Goal: Task Accomplishment & Management: Use online tool/utility

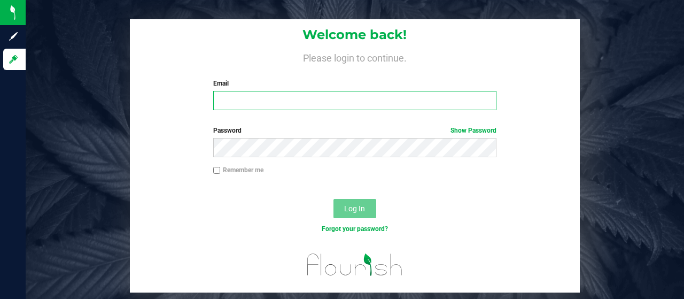
click at [228, 94] on input "Email" at bounding box center [355, 100] width 284 height 19
type input "[EMAIL_ADDRESS][DOMAIN_NAME]"
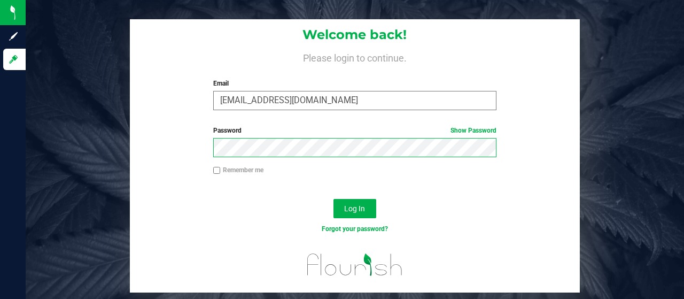
click at [333, 199] on button "Log In" at bounding box center [354, 208] width 43 height 19
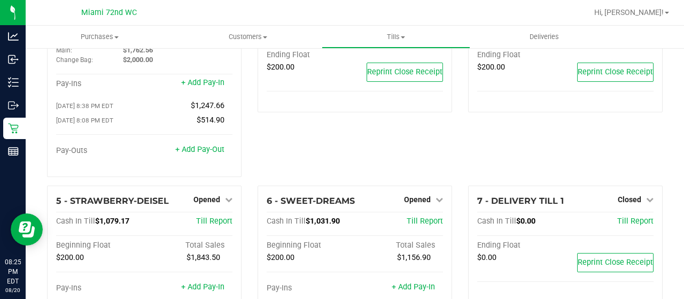
scroll to position [67, 0]
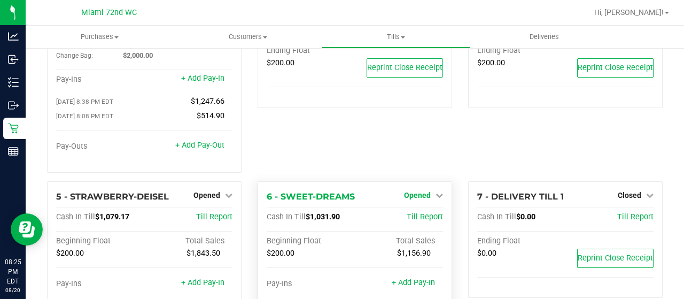
click at [422, 191] on span "Opened" at bounding box center [417, 195] width 27 height 9
click at [409, 213] on link "Close Till" at bounding box center [418, 217] width 29 height 9
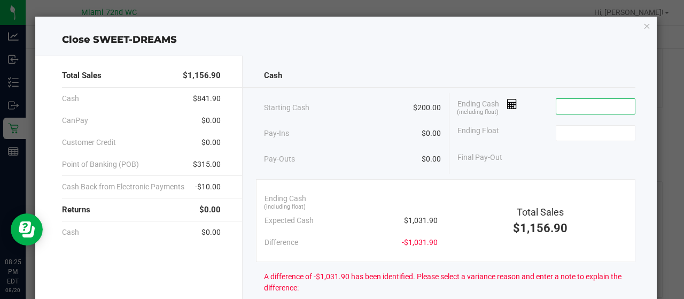
click at [562, 102] on input at bounding box center [595, 106] width 79 height 15
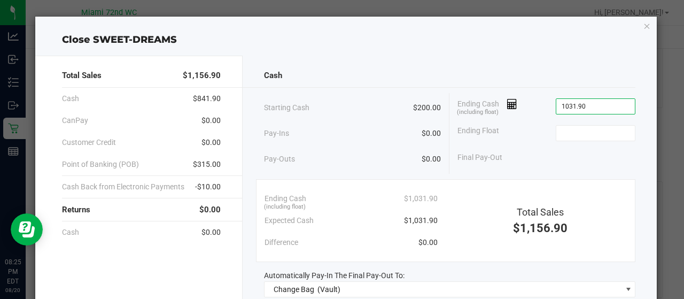
type input "$1,031.90"
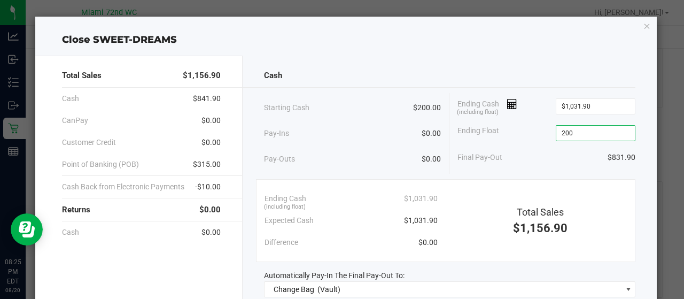
type input "$200.00"
click at [362, 70] on div "Cash" at bounding box center [450, 75] width 372 height 23
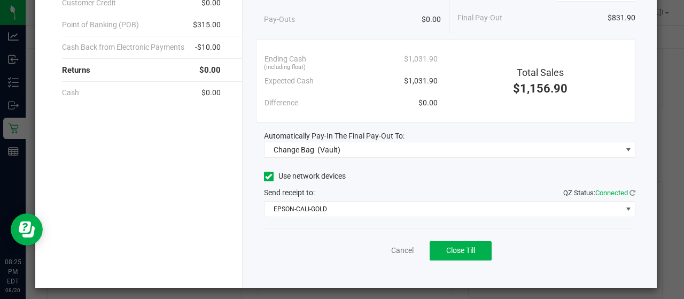
scroll to position [142, 0]
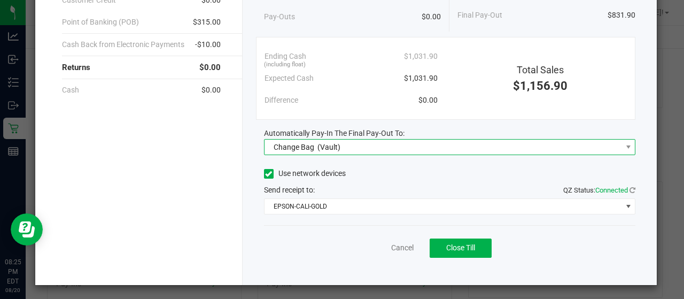
click at [445, 150] on span "Change Bag (Vault)" at bounding box center [442, 146] width 357 height 15
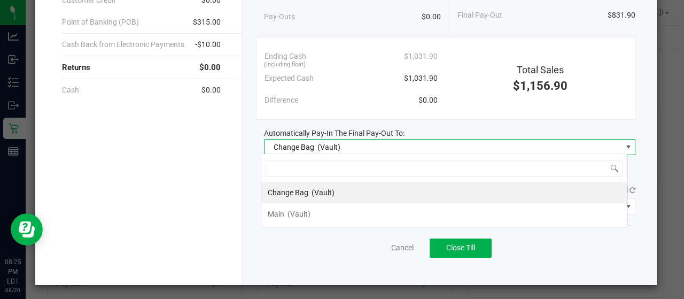
scroll to position [15, 367]
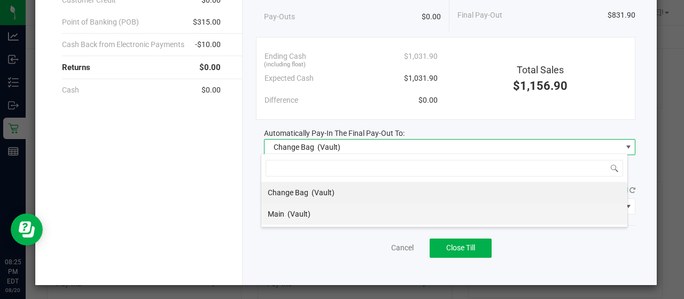
click at [422, 208] on li "Main (Vault)" at bounding box center [444, 213] width 366 height 21
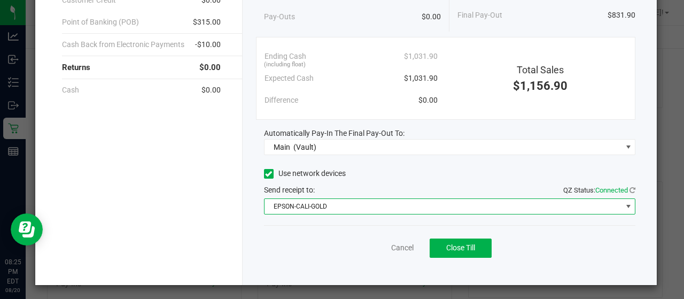
click at [422, 208] on span "EPSON-CALI-GOLD" at bounding box center [442, 206] width 357 height 15
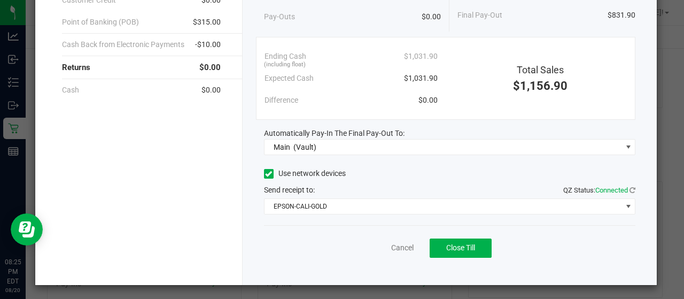
click at [344, 262] on div "Cancel Close Till" at bounding box center [450, 245] width 372 height 41
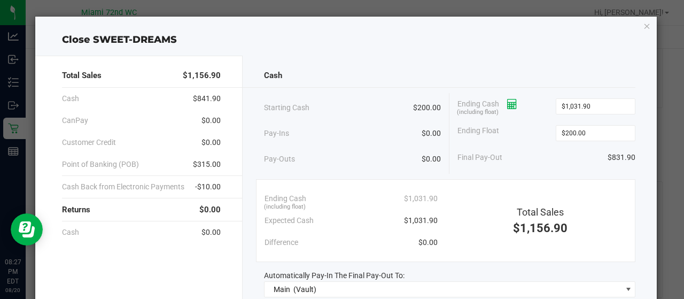
click at [512, 103] on div "Ending Cash (including float) $1,031.90" at bounding box center [546, 106] width 178 height 27
click at [512, 103] on icon at bounding box center [512, 103] width 10 height 7
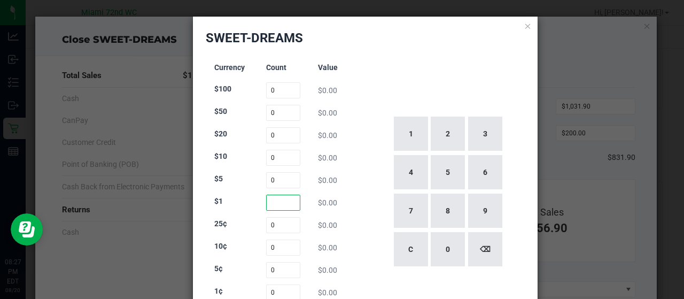
click at [269, 205] on input at bounding box center [283, 202] width 35 height 16
type input "183"
type input "35"
click at [344, 232] on div "25¢ 35 $8.75" at bounding box center [283, 225] width 138 height 16
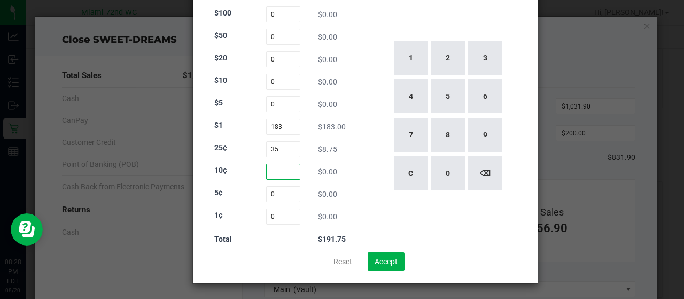
click at [286, 174] on input at bounding box center [283, 172] width 35 height 16
type input "69"
click at [362, 191] on div "Currency Count Value $100 0 $0.00 $50 0 $0.00 $20 0 $0.00 $10 0 $0.00 $5 0 $0.0…" at bounding box center [366, 115] width 320 height 273
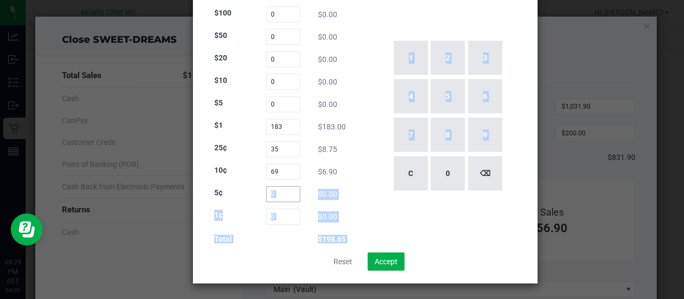
drag, startPoint x: 362, startPoint y: 191, endPoint x: 278, endPoint y: 193, distance: 83.9
click at [278, 193] on div "Currency Count Value $100 0 $0.00 $50 0 $0.00 $20 0 $0.00 $10 0 $0.00 $5 0 $0.0…" at bounding box center [366, 115] width 320 height 273
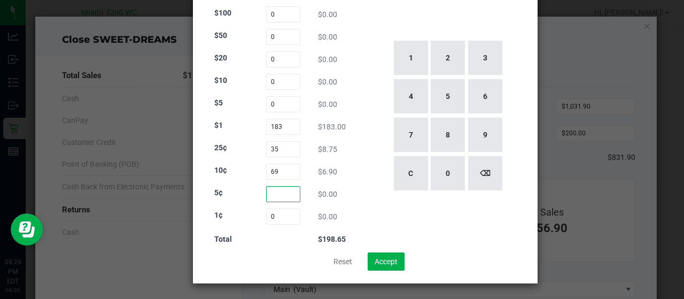
click at [278, 193] on input at bounding box center [283, 194] width 35 height 16
type input "16"
type input "55"
click at [362, 93] on div "Currency Count Value $100 0 $0.00 $50 0 $0.00 $20 0 $0.00 $10 0 $0.00 $5 0 $0.0…" at bounding box center [366, 115] width 320 height 273
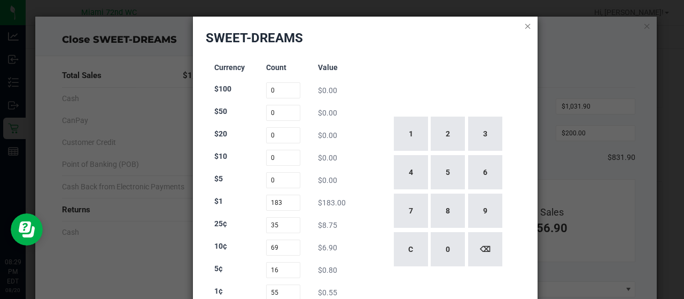
click at [524, 23] on icon at bounding box center [527, 25] width 7 height 13
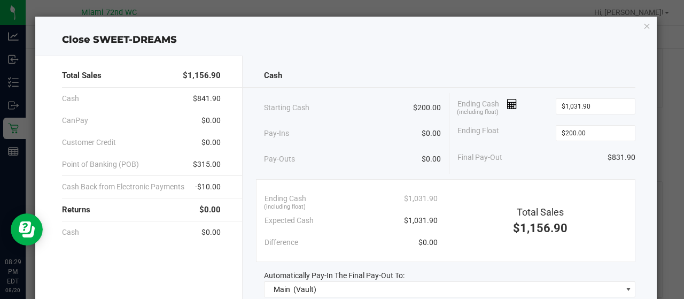
scroll to position [142, 0]
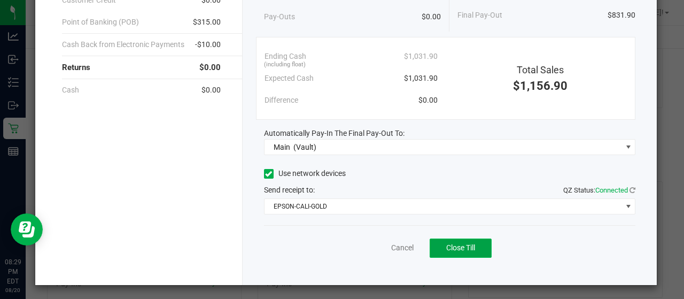
click at [470, 248] on span "Close Till" at bounding box center [460, 247] width 29 height 9
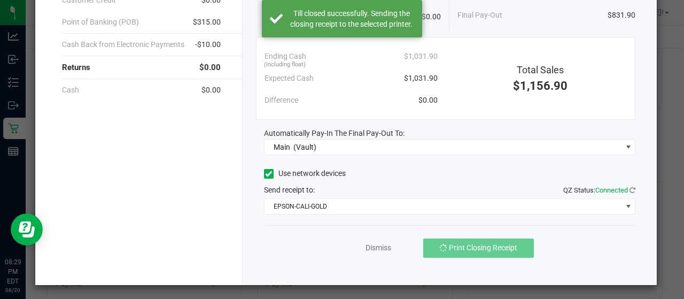
click at [252, 232] on div "Cash Starting Cash $200.00 Pay-Ins $0.00 Pay-Outs $0.00 Ending Cash (including …" at bounding box center [450, 98] width 415 height 371
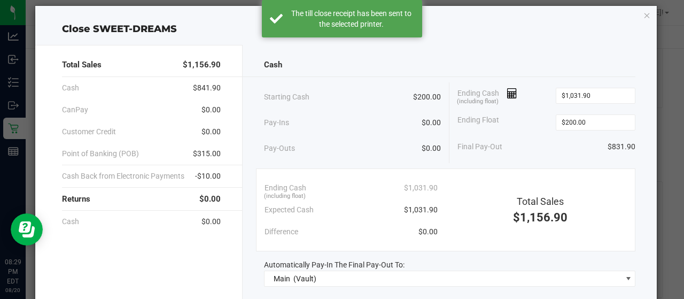
scroll to position [0, 0]
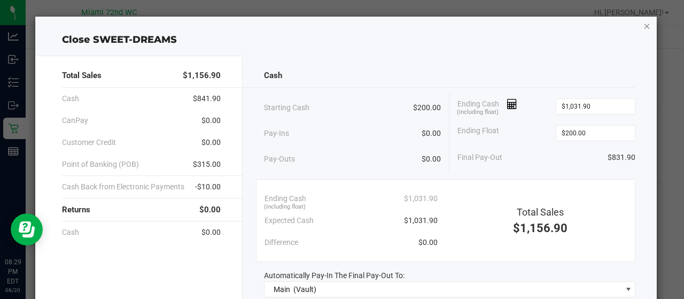
click at [643, 21] on icon "button" at bounding box center [646, 25] width 7 height 13
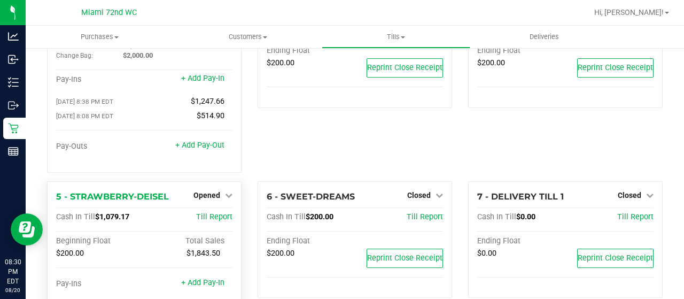
scroll to position [299, 0]
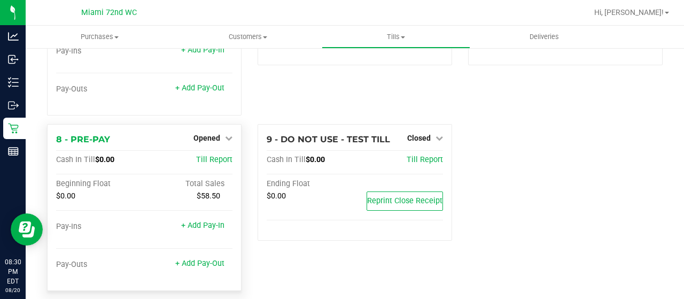
click at [209, 133] on div "Opened" at bounding box center [212, 137] width 39 height 13
click at [223, 131] on div "Opened" at bounding box center [212, 137] width 39 height 13
click at [217, 134] on span "Opened" at bounding box center [206, 138] width 27 height 9
click at [214, 155] on link "Close Till" at bounding box center [208, 159] width 29 height 9
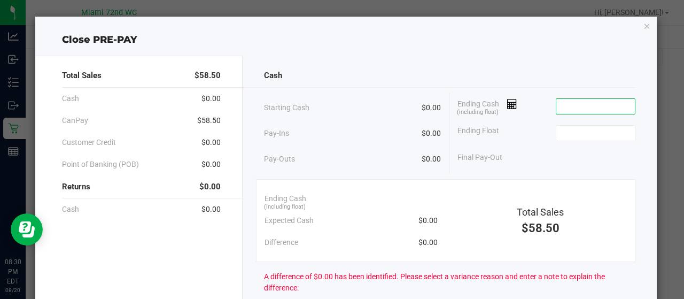
click at [592, 112] on input at bounding box center [595, 106] width 79 height 15
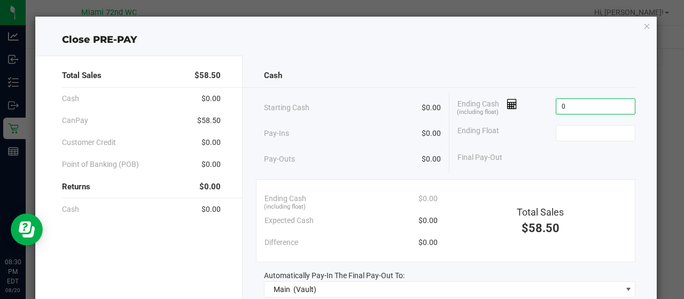
type input "$0.00"
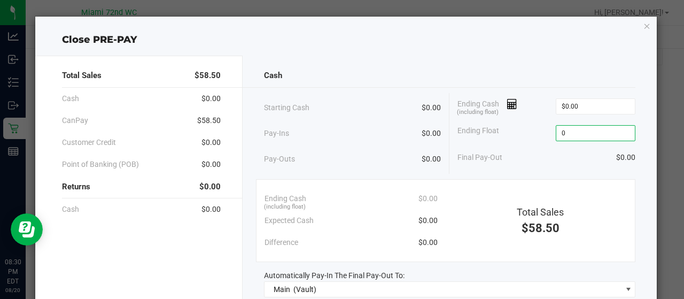
type input "$0.00"
click at [457, 142] on div "Ending Float $0.00" at bounding box center [546, 133] width 178 height 27
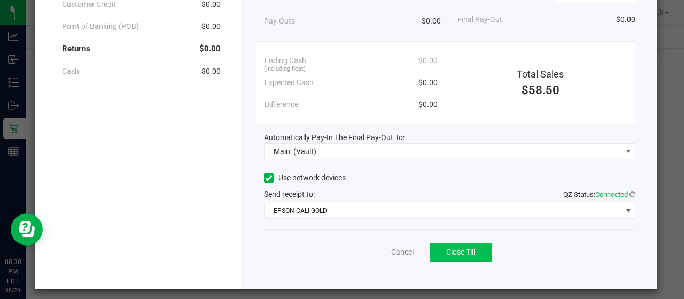
scroll to position [138, 0]
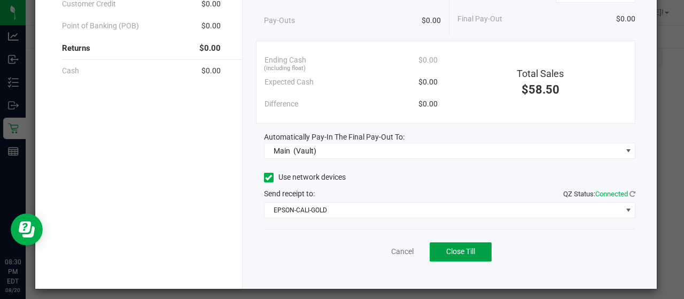
click at [471, 250] on button "Close Till" at bounding box center [461, 251] width 62 height 19
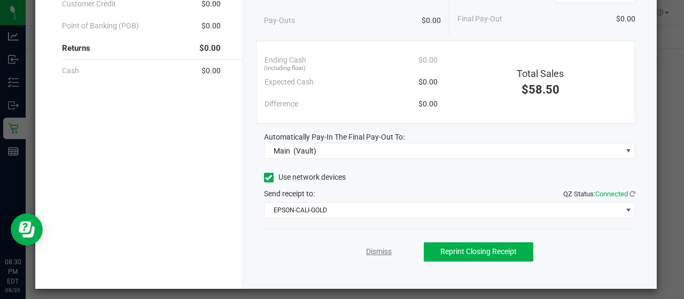
click at [366, 246] on link "Dismiss" at bounding box center [379, 251] width 26 height 11
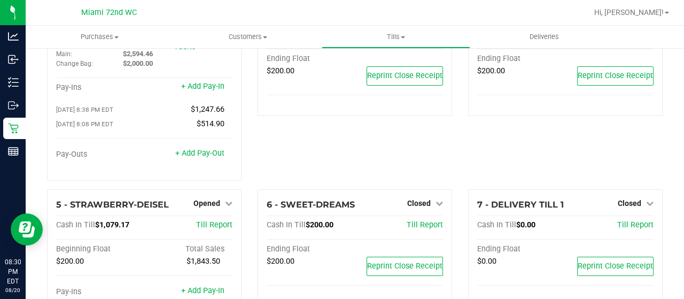
scroll to position [61, 0]
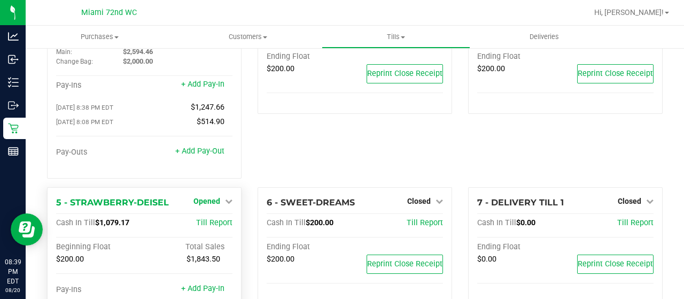
click at [216, 197] on span "Opened" at bounding box center [206, 201] width 27 height 9
click at [225, 216] on div "Close Till" at bounding box center [208, 222] width 79 height 13
click at [210, 219] on link "Close Till" at bounding box center [208, 223] width 29 height 9
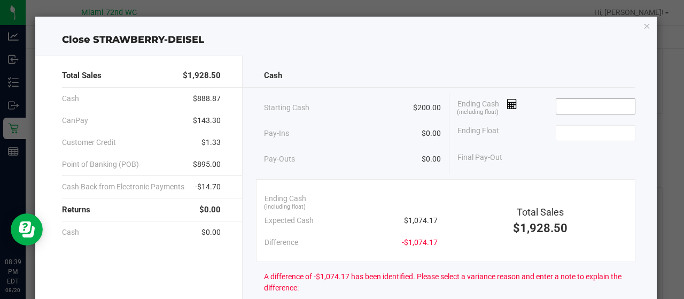
click at [588, 107] on input at bounding box center [595, 106] width 79 height 15
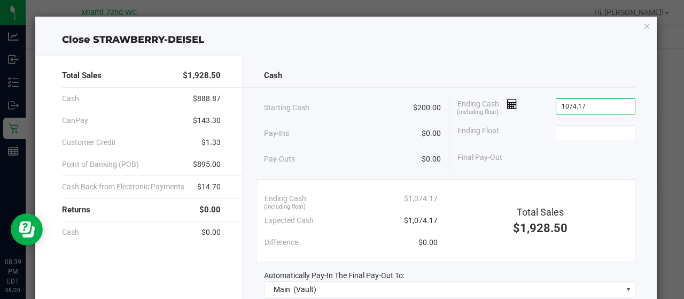
type input "$1,074.17"
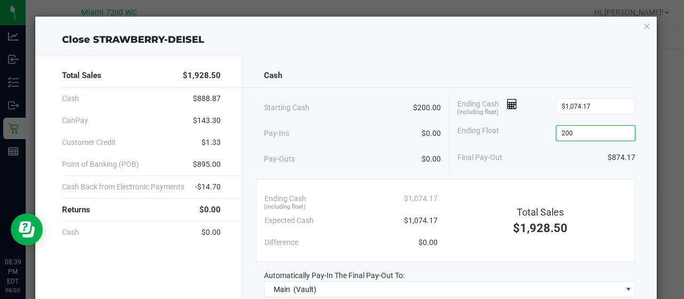
type input "$200.00"
click at [378, 113] on div "Starting Cash $200.00" at bounding box center [352, 107] width 177 height 29
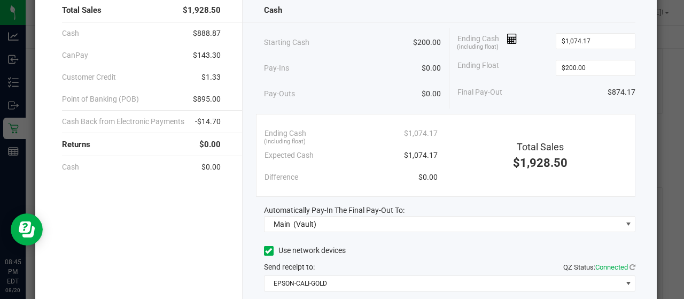
scroll to position [66, 0]
click at [502, 34] on span at bounding box center [508, 38] width 18 height 9
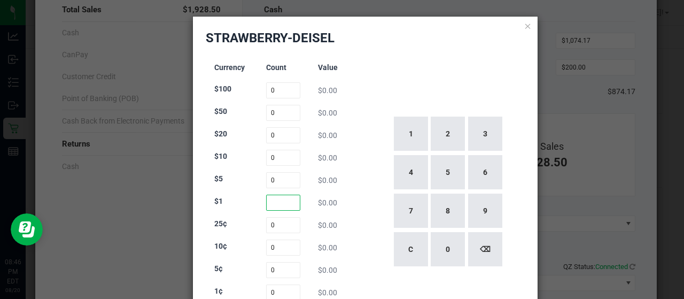
click at [282, 199] on input at bounding box center [283, 202] width 35 height 16
type input "193"
click at [370, 156] on div "1 2 3 4 5 6 7 8 9 C 0 ⌫" at bounding box center [447, 191] width 155 height 273
click at [278, 228] on input at bounding box center [283, 225] width 35 height 16
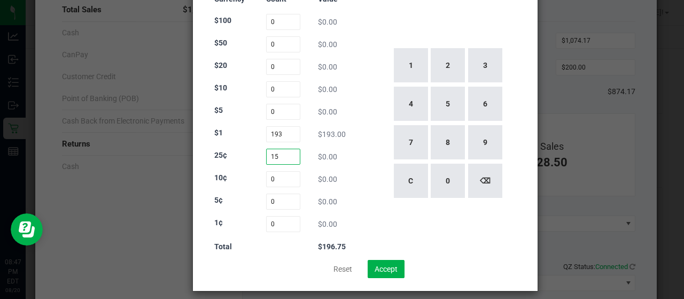
scroll to position [73, 0]
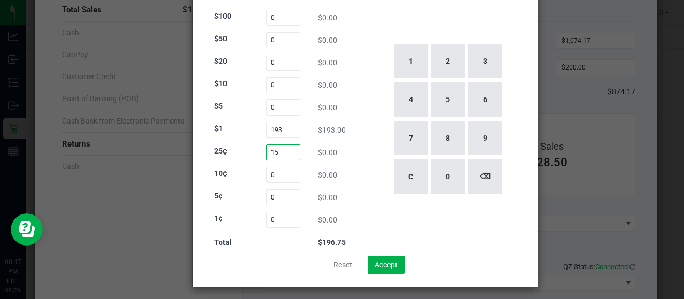
type input "15"
type input "14"
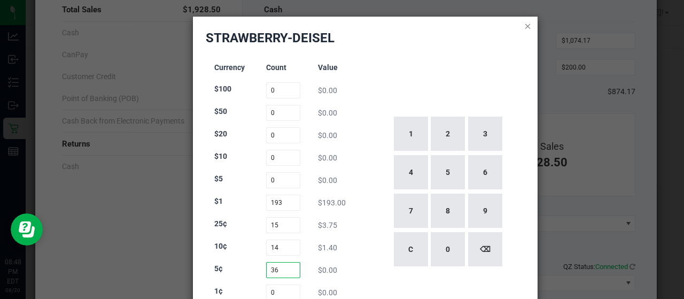
type input "36"
click at [524, 26] on icon at bounding box center [527, 25] width 7 height 13
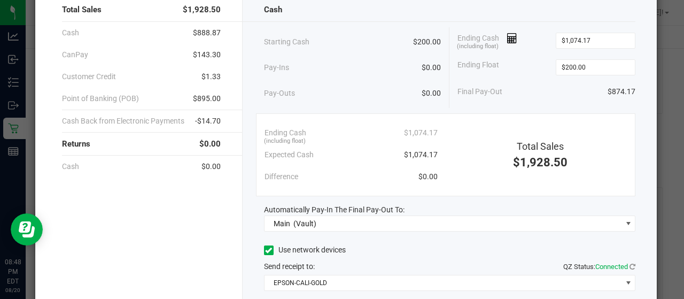
scroll to position [142, 0]
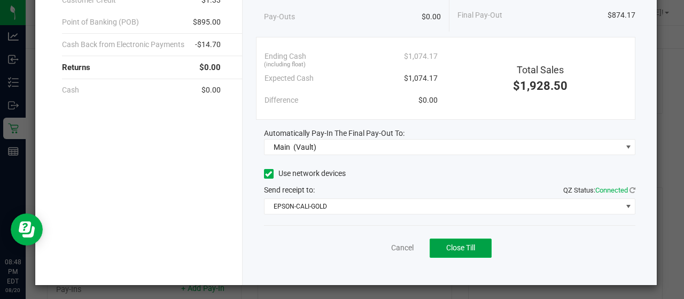
click at [463, 244] on span "Close Till" at bounding box center [460, 247] width 29 height 9
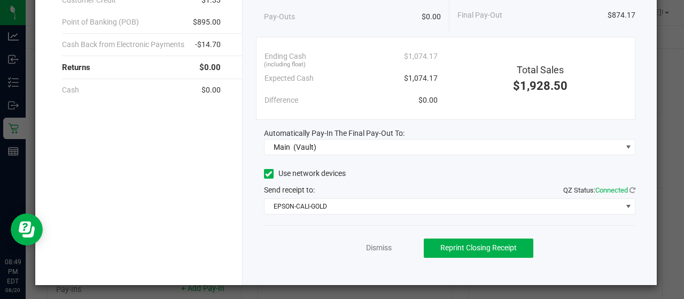
click at [359, 250] on div "Dismiss Reprint Closing Receipt" at bounding box center [450, 245] width 372 height 41
click at [374, 249] on link "Dismiss" at bounding box center [379, 247] width 26 height 11
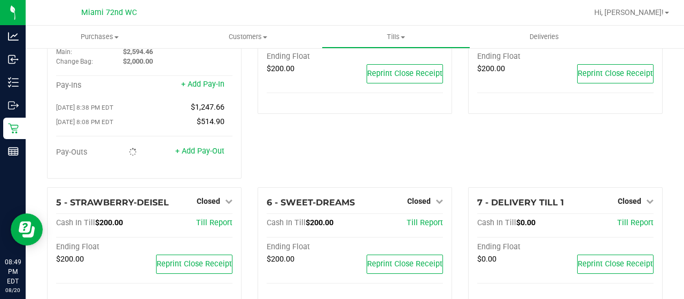
scroll to position [0, 0]
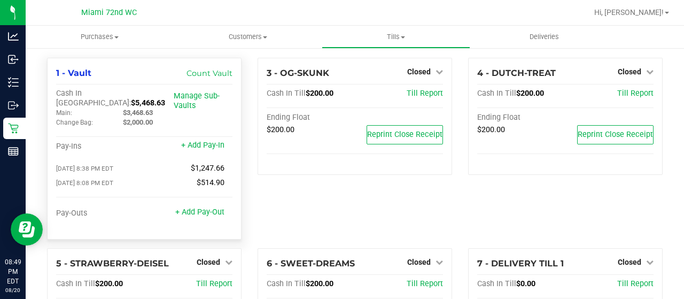
click at [138, 98] on span "$5,468.63" at bounding box center [148, 102] width 34 height 9
click at [131, 98] on span "$5,468.63" at bounding box center [148, 102] width 34 height 9
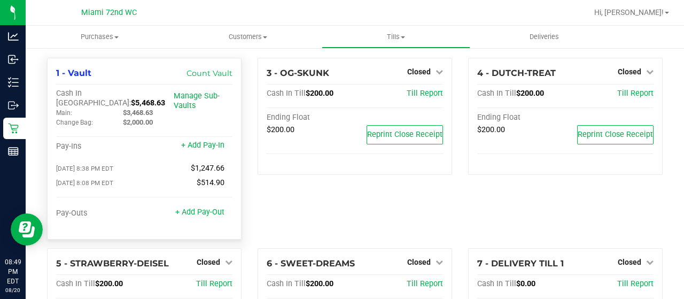
click at [131, 98] on span "$5,468.63" at bounding box center [148, 102] width 34 height 9
copy span "5,468.63"
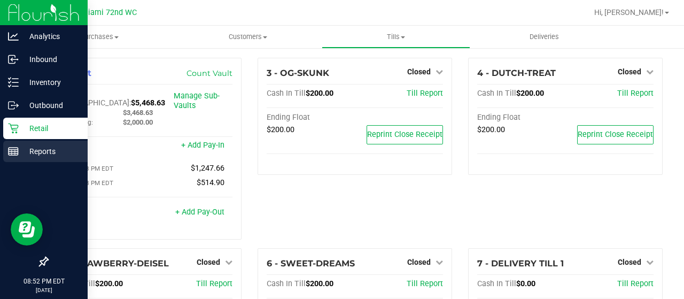
click at [43, 149] on p "Reports" at bounding box center [51, 151] width 64 height 13
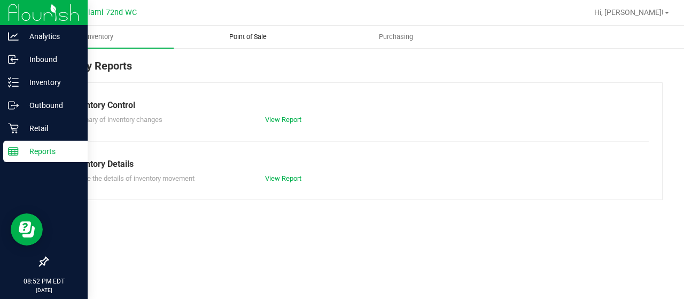
click at [265, 34] on span "Point of Sale" at bounding box center [248, 37] width 66 height 10
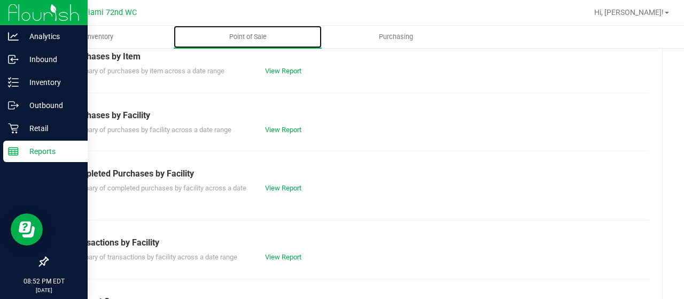
scroll to position [176, 0]
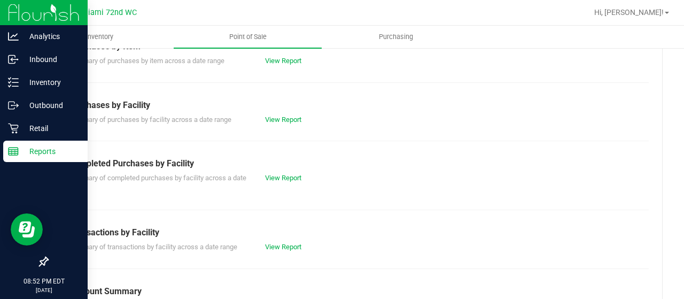
click at [277, 242] on div "View Report" at bounding box center [306, 247] width 98 height 11
click at [284, 245] on link "View Report" at bounding box center [283, 247] width 36 height 8
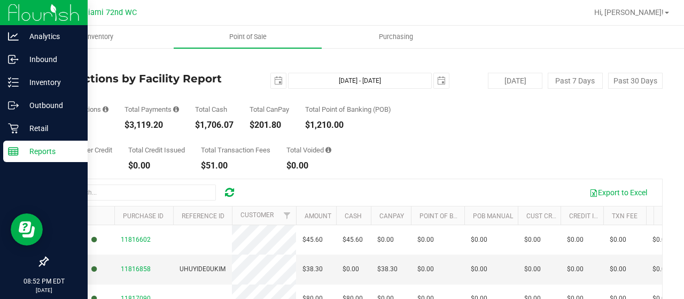
click at [143, 124] on div "$3,119.20" at bounding box center [151, 125] width 55 height 9
copy div "3,119.20"
click at [271, 80] on span "select" at bounding box center [278, 80] width 15 height 15
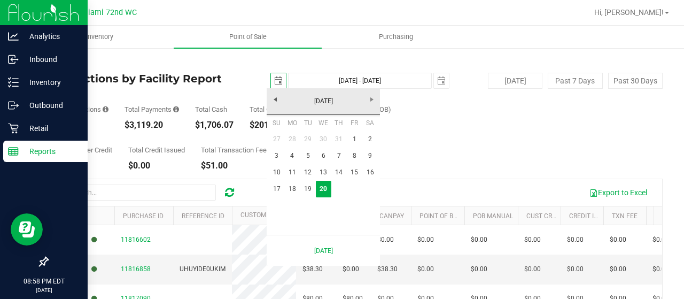
scroll to position [0, 26]
click at [289, 186] on link "18" at bounding box center [291, 189] width 15 height 17
type input "2025-08-18"
type input "Aug 18, 2025 - Aug 20, 2025"
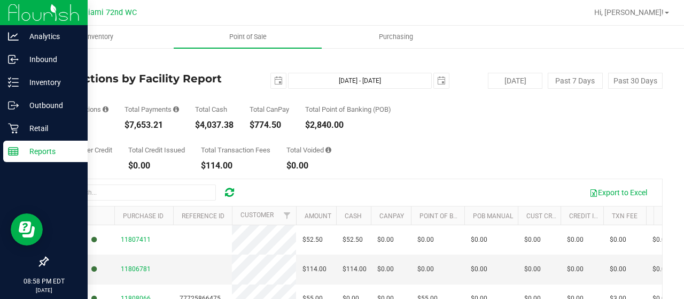
click at [164, 121] on div "$7,653.21" at bounding box center [151, 125] width 55 height 9
click at [145, 124] on div "$7,653.21" at bounding box center [151, 125] width 55 height 9
copy div "7,653.21"
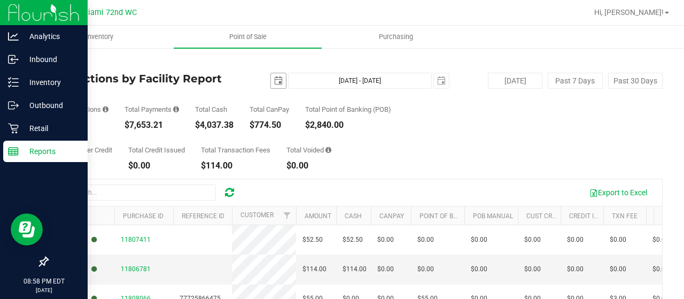
click at [276, 84] on span "select" at bounding box center [278, 80] width 9 height 9
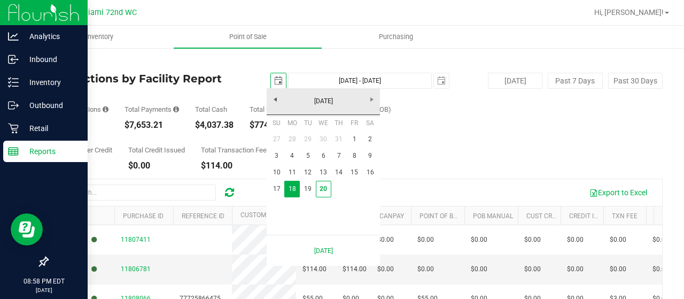
scroll to position [0, 26]
click at [347, 138] on link "1" at bounding box center [354, 139] width 15 height 17
type input "2025-08-01"
type input "Aug 1, 2025 - Aug 20, 2025"
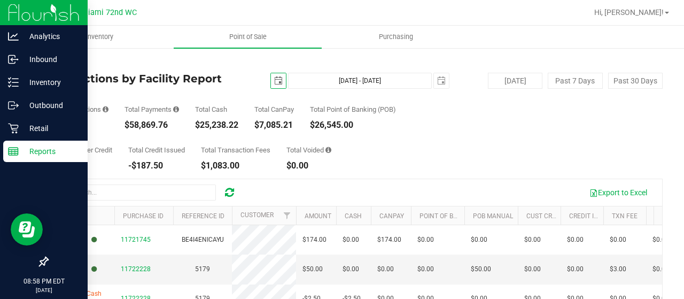
click at [150, 124] on div "$58,869.76" at bounding box center [151, 125] width 55 height 9
copy div "58,869.76"
click at [274, 84] on span "select" at bounding box center [278, 80] width 9 height 9
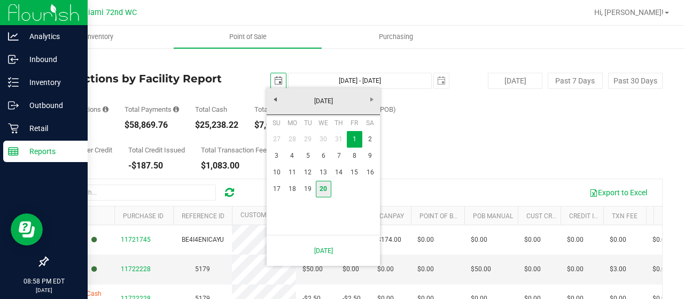
click at [322, 191] on link "20" at bounding box center [323, 189] width 15 height 17
type input "2025-08-20"
type input "Aug 20, 2025 - Aug 20, 2025"
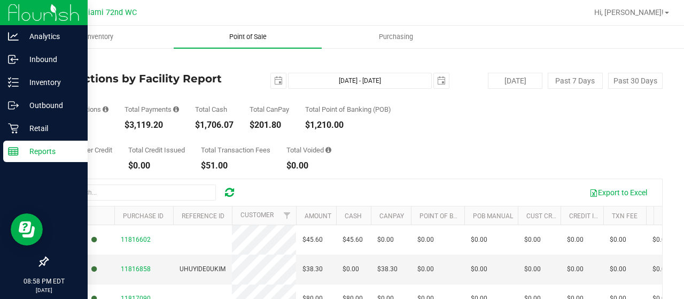
click at [244, 35] on span "Point of Sale" at bounding box center [248, 37] width 66 height 10
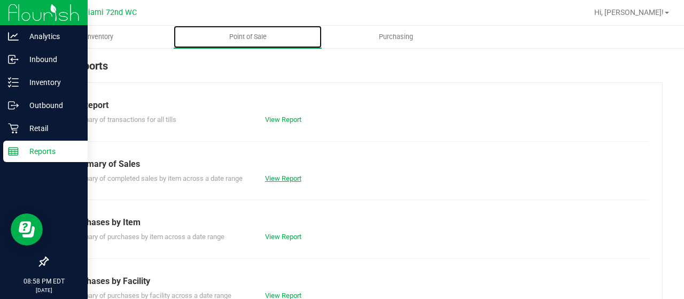
scroll to position [126, 0]
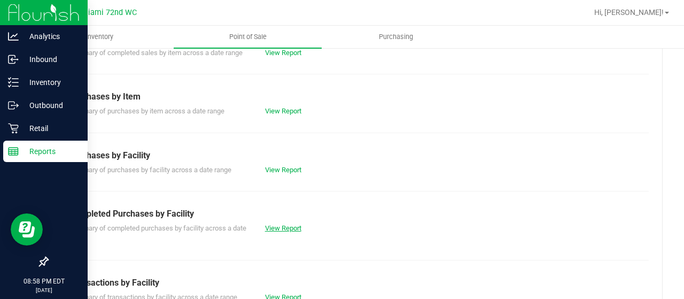
click at [285, 225] on link "View Report" at bounding box center [283, 228] width 36 height 8
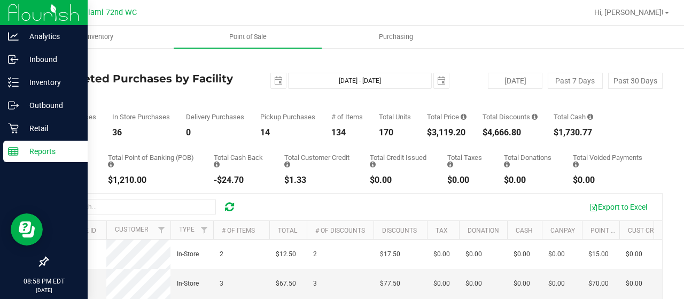
click at [508, 136] on div "$4,666.80" at bounding box center [509, 132] width 55 height 9
copy div "4,666.80"
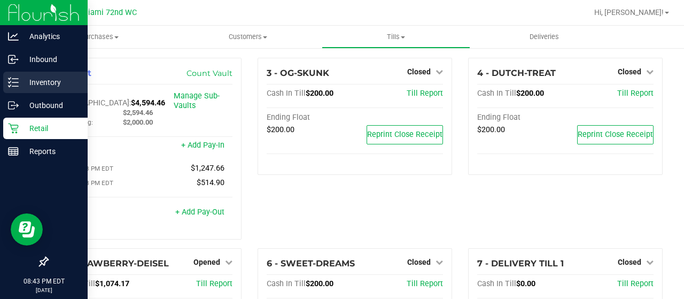
click at [46, 79] on p "Inventory" at bounding box center [51, 82] width 64 height 13
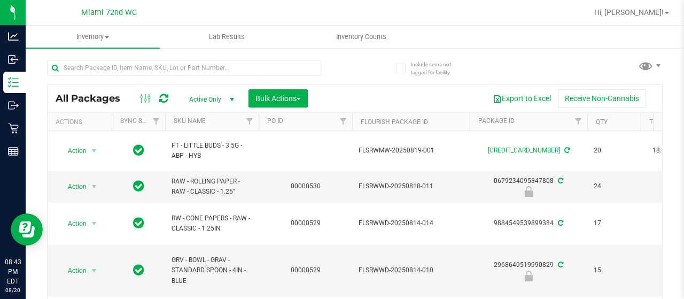
click at [208, 120] on th "SKU Name" at bounding box center [212, 121] width 94 height 19
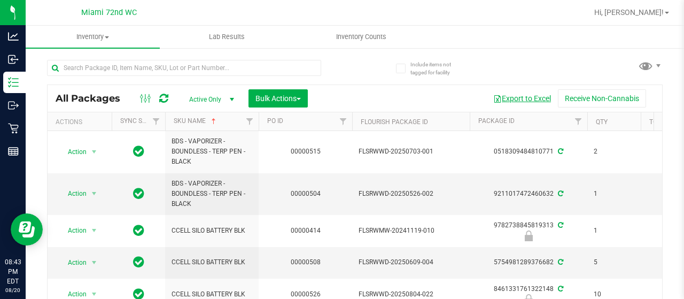
click at [535, 103] on button "Export to Excel" at bounding box center [522, 98] width 72 height 18
